Goal: Browse casually: Explore the website without a specific task or goal

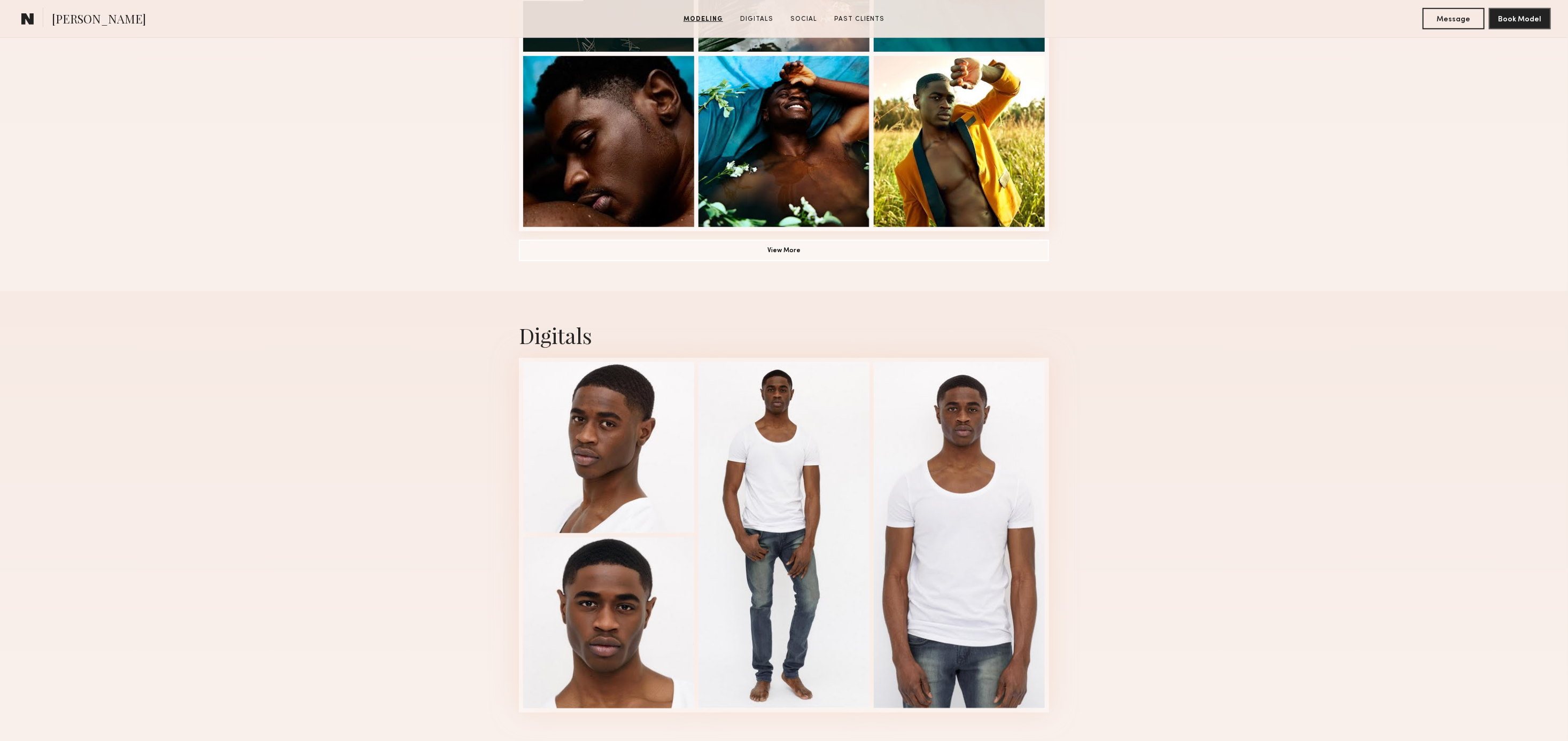
scroll to position [1063, 0]
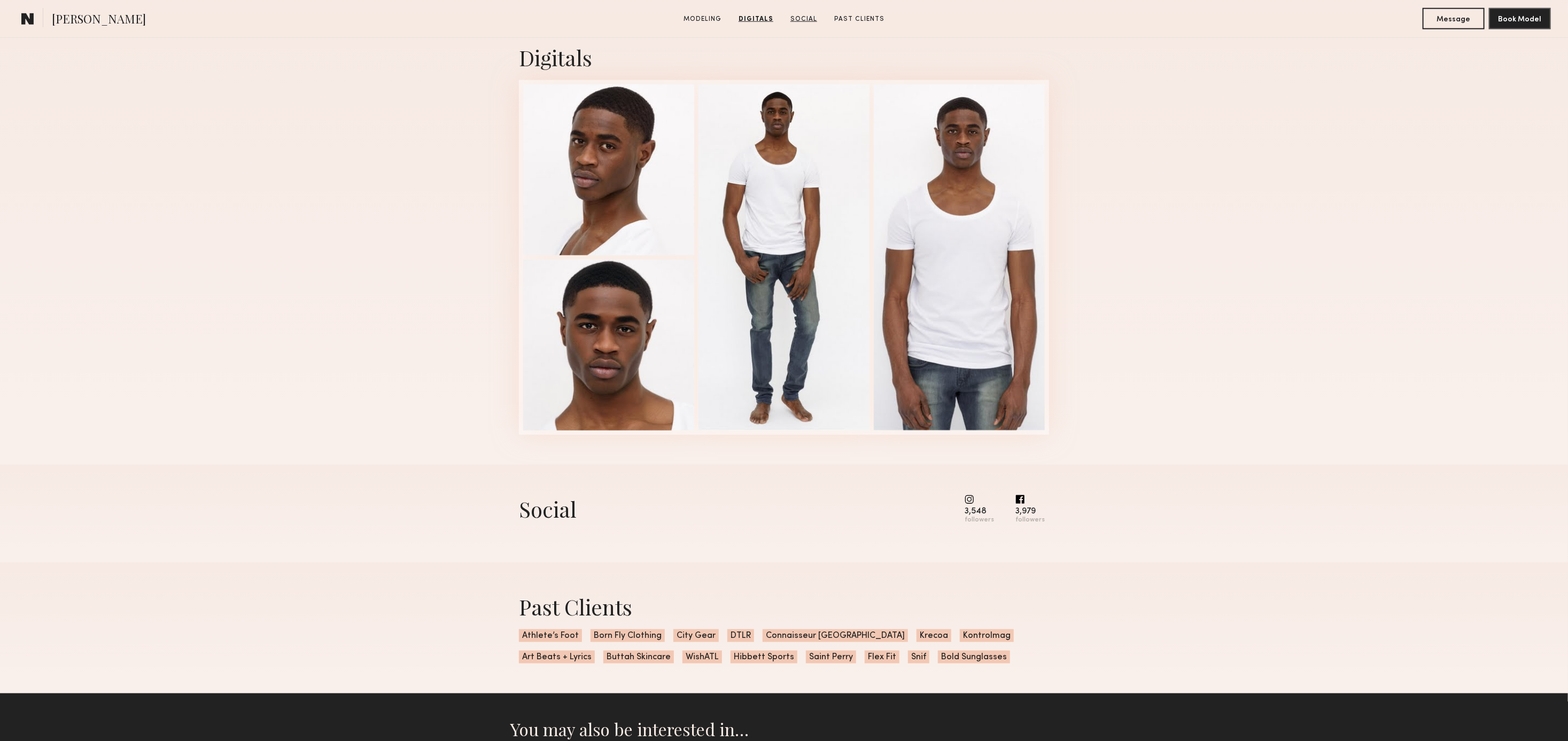
click at [810, 16] on link "Social" at bounding box center [804, 19] width 35 height 9
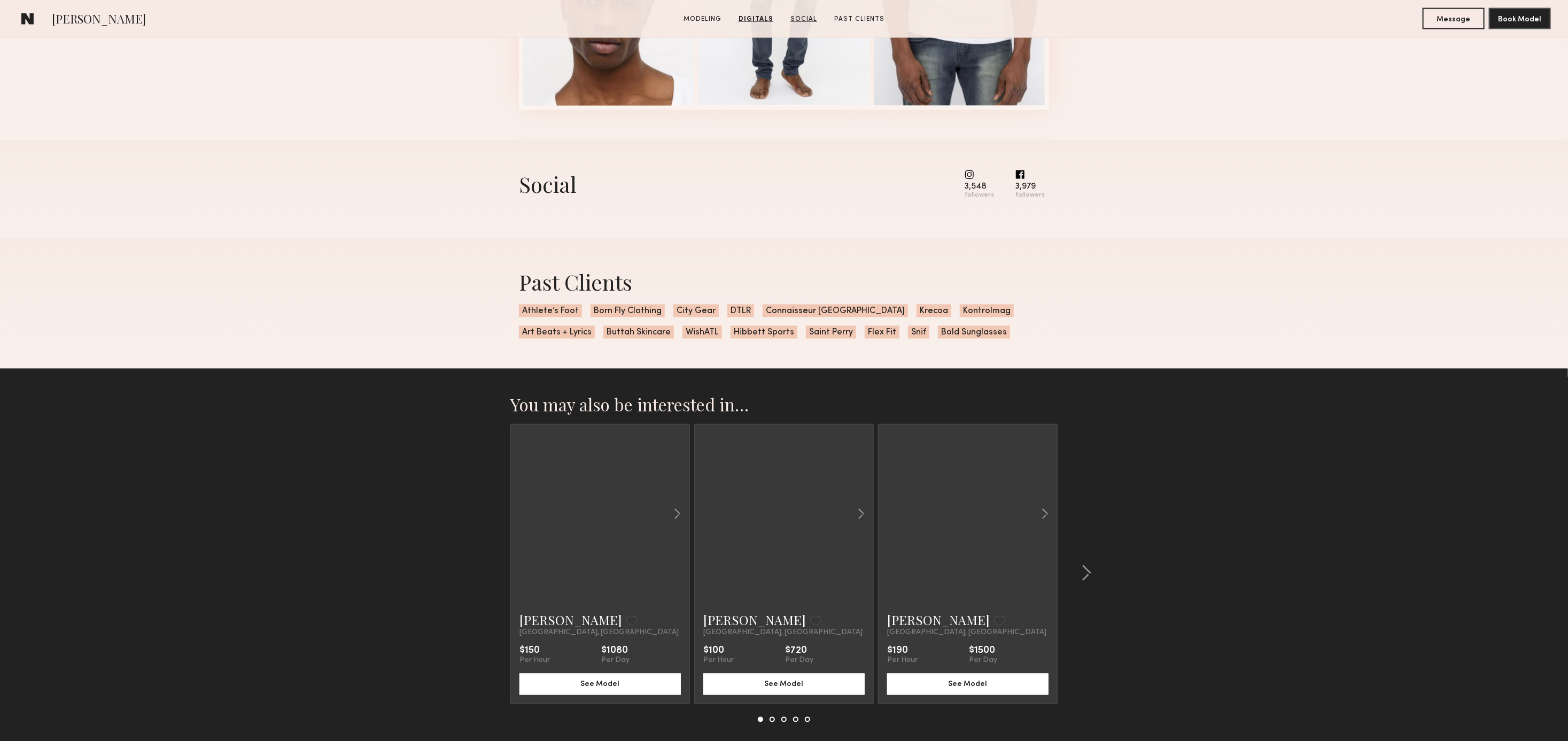
scroll to position [1446, 0]
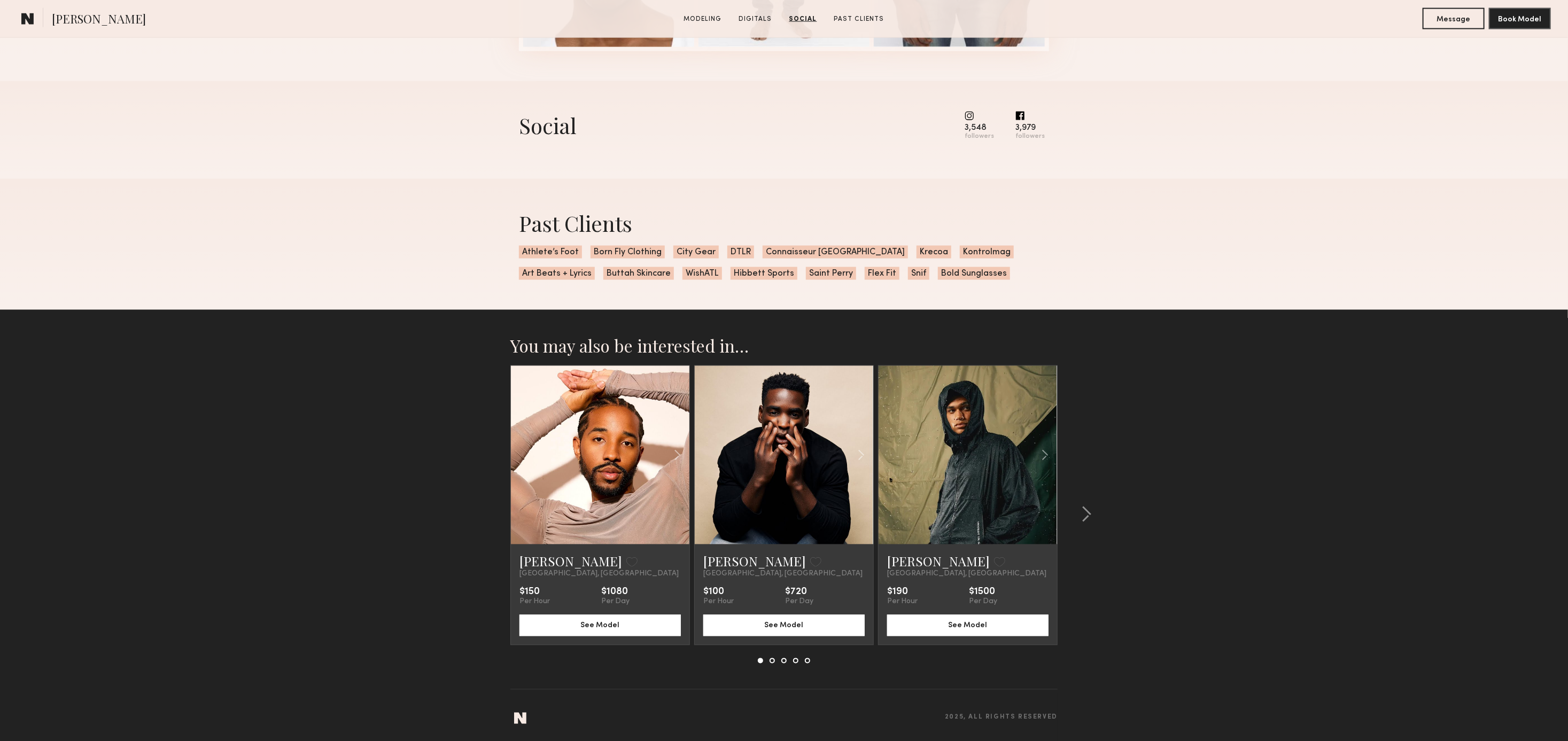
click at [980, 124] on div "3,548" at bounding box center [979, 128] width 29 height 8
click at [973, 116] on common-icon at bounding box center [979, 116] width 29 height 9
click at [963, 458] on link at bounding box center [967, 455] width 61 height 178
